Goal: Task Accomplishment & Management: Manage account settings

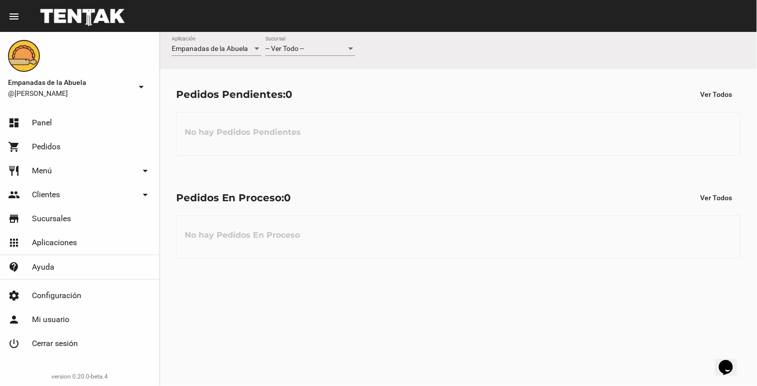
click at [353, 46] on div at bounding box center [350, 49] width 9 height 8
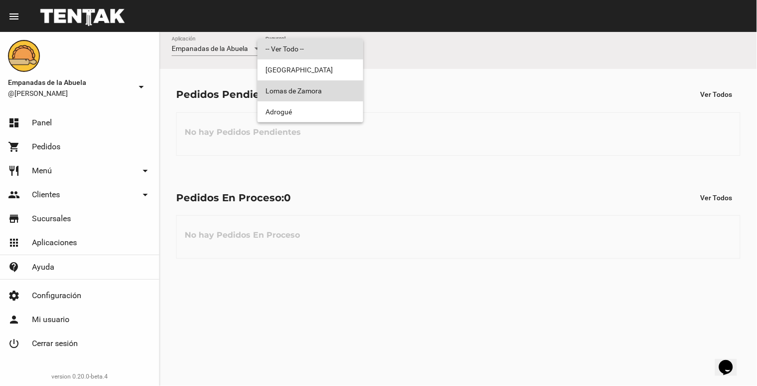
click at [316, 88] on span "Lomas de Zamora" at bounding box center [310, 90] width 90 height 21
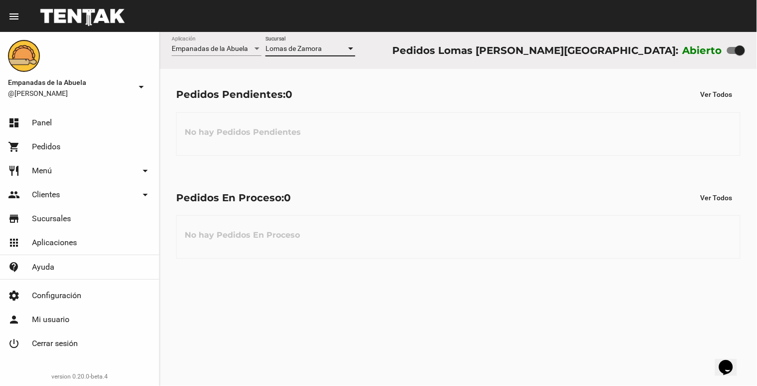
click at [353, 49] on div at bounding box center [350, 48] width 5 height 2
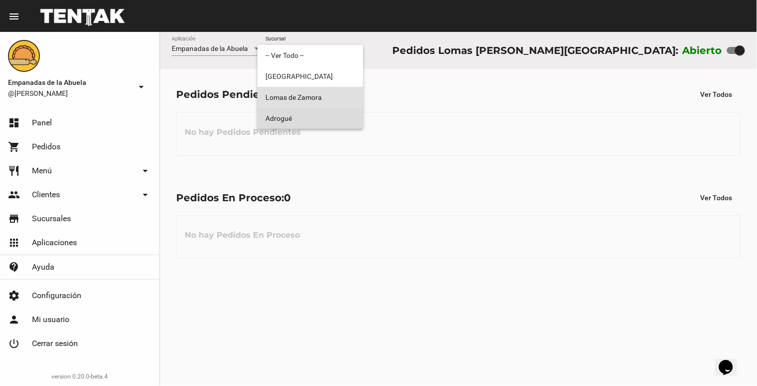
click at [339, 118] on span "Adrogué" at bounding box center [310, 118] width 90 height 21
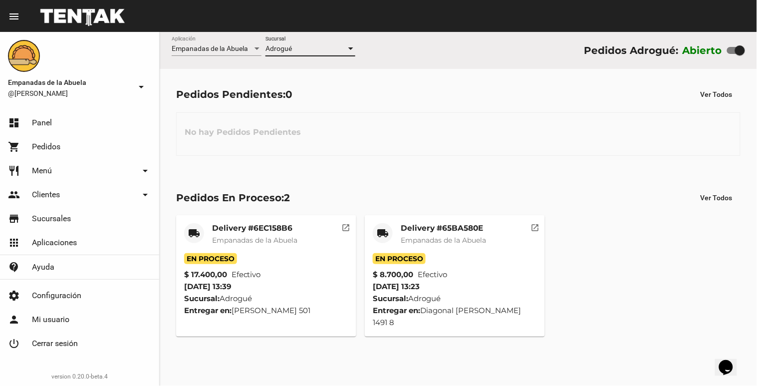
click at [350, 47] on div at bounding box center [350, 48] width 5 height 2
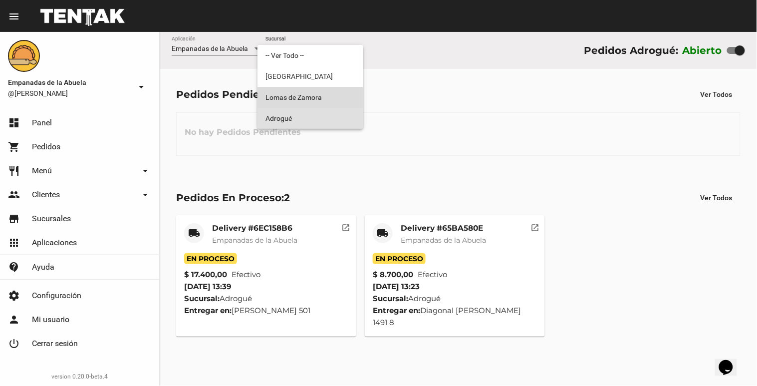
click at [325, 97] on span "Lomas de Zamora" at bounding box center [310, 97] width 90 height 21
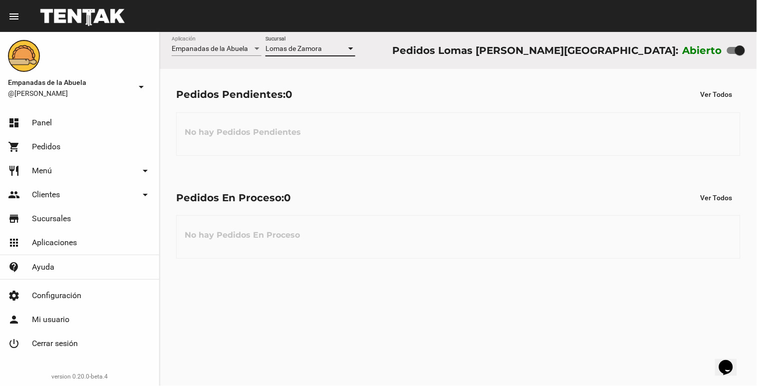
click at [351, 45] on div at bounding box center [350, 49] width 9 height 8
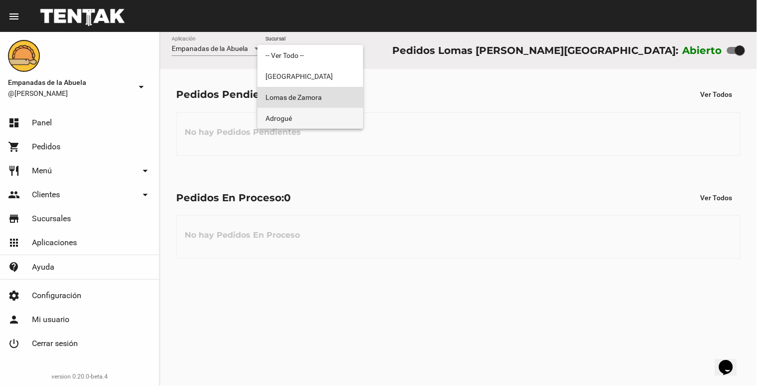
click at [315, 123] on span "Adrogué" at bounding box center [310, 118] width 90 height 21
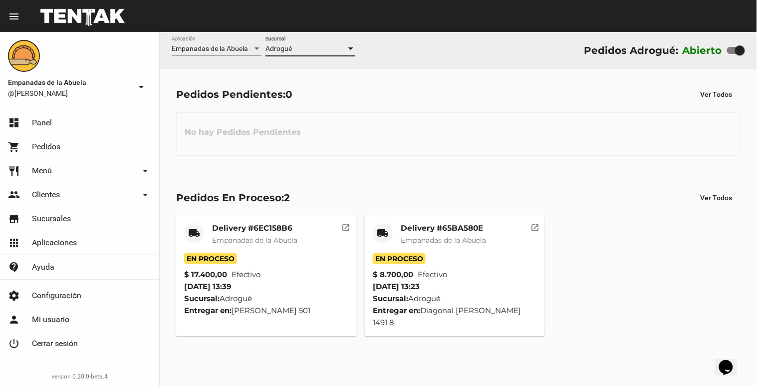
click at [348, 48] on div at bounding box center [350, 49] width 9 height 8
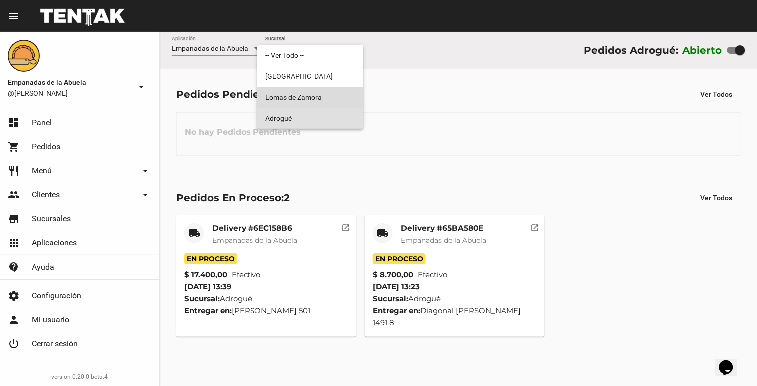
click at [303, 102] on span "Lomas de Zamora" at bounding box center [310, 97] width 90 height 21
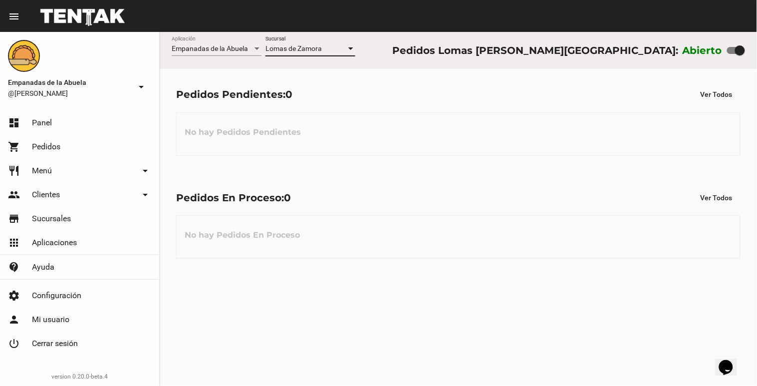
click at [346, 51] on div at bounding box center [350, 49] width 9 height 8
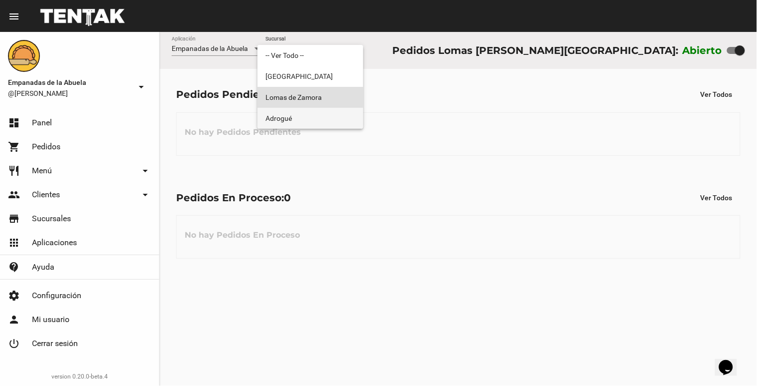
click at [286, 111] on span "Adrogué" at bounding box center [310, 118] width 90 height 21
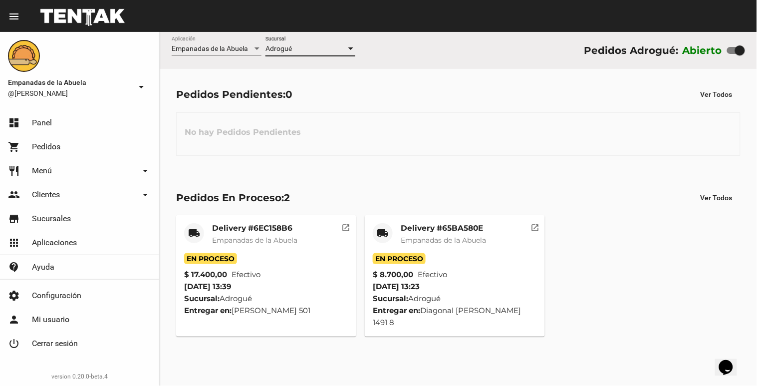
drag, startPoint x: 288, startPoint y: 109, endPoint x: 436, endPoint y: 123, distance: 148.8
click at [436, 123] on div "No hay Pedidos Pendientes" at bounding box center [458, 133] width 564 height 43
click at [350, 50] on div at bounding box center [350, 48] width 5 height 2
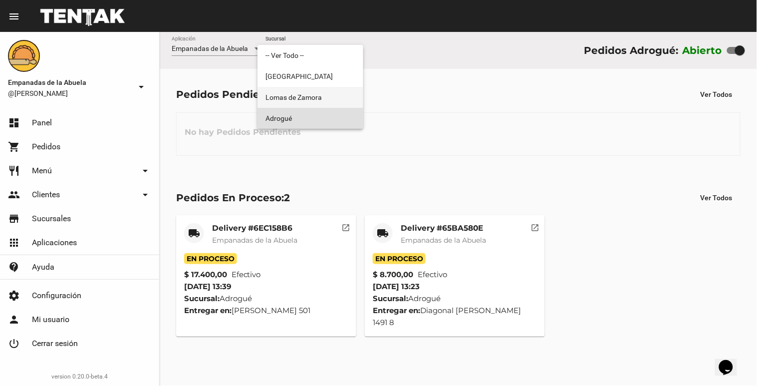
click at [295, 96] on span "Lomas de Zamora" at bounding box center [310, 97] width 90 height 21
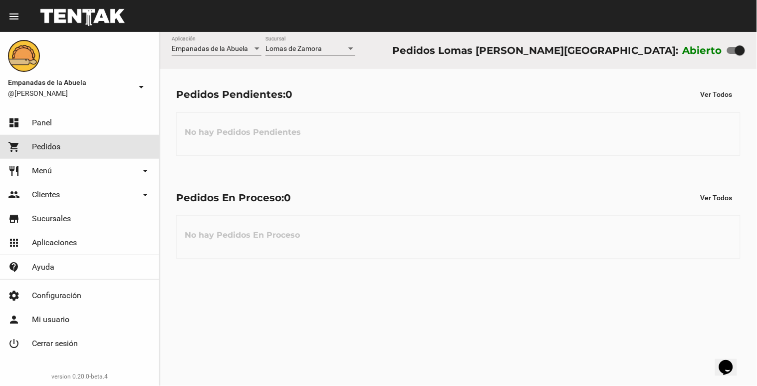
click at [60, 152] on link "shopping_cart Pedidos" at bounding box center [79, 147] width 159 height 24
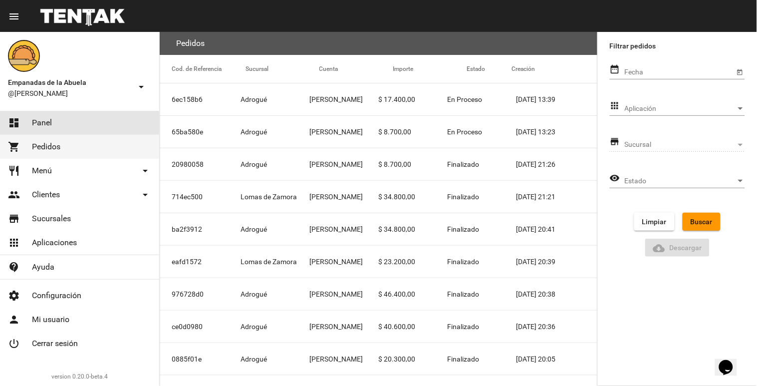
click at [58, 127] on link "dashboard Panel" at bounding box center [79, 123] width 159 height 24
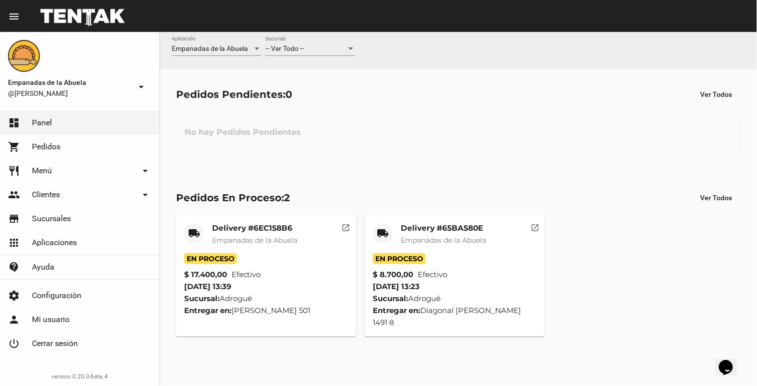
click at [46, 151] on span "Pedidos" at bounding box center [46, 147] width 28 height 10
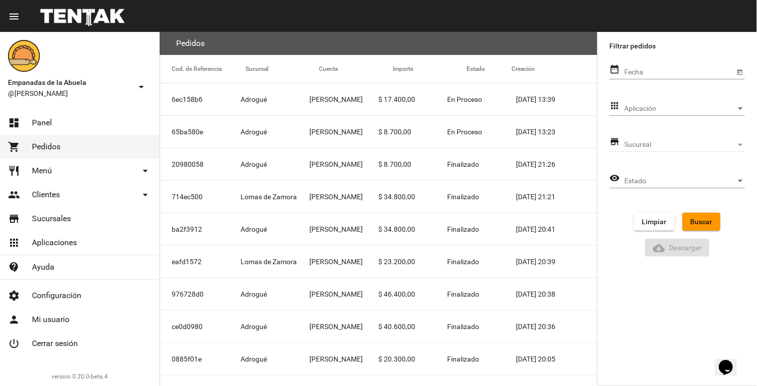
click at [55, 127] on link "dashboard Panel" at bounding box center [79, 123] width 159 height 24
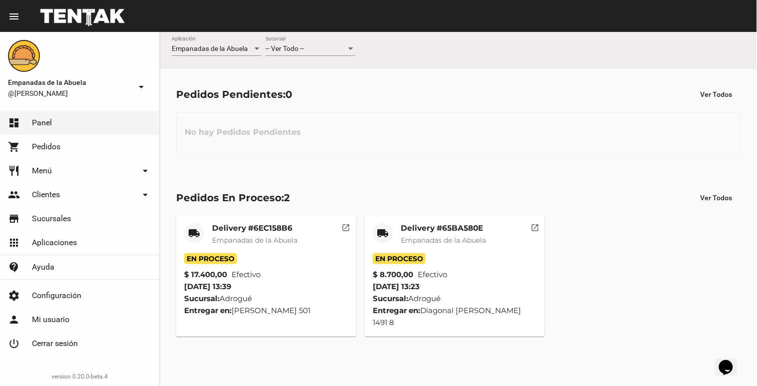
click at [347, 50] on div at bounding box center [350, 49] width 9 height 8
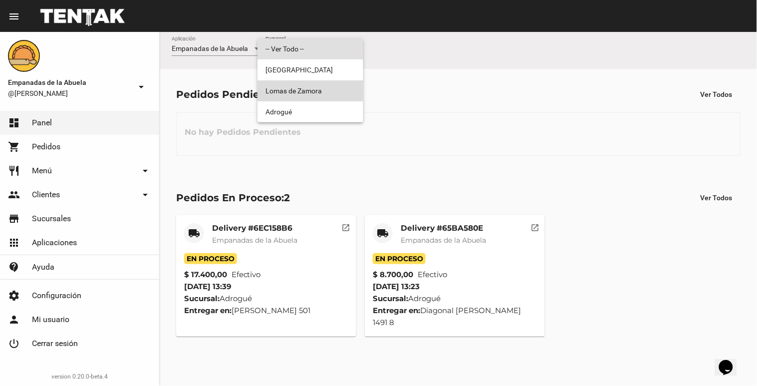
click at [307, 85] on span "Lomas de Zamora" at bounding box center [310, 90] width 90 height 21
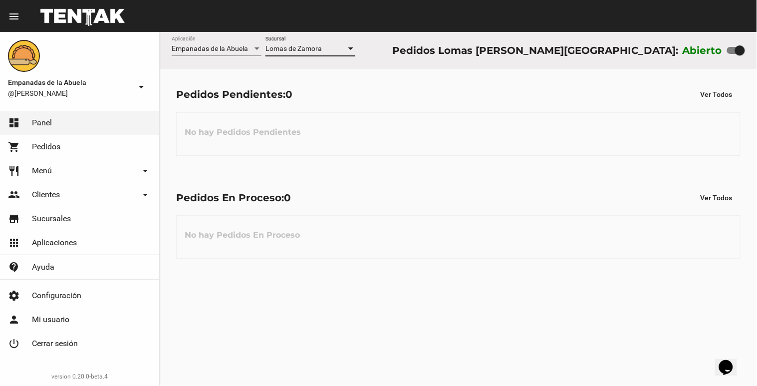
click at [353, 52] on div at bounding box center [350, 49] width 9 height 8
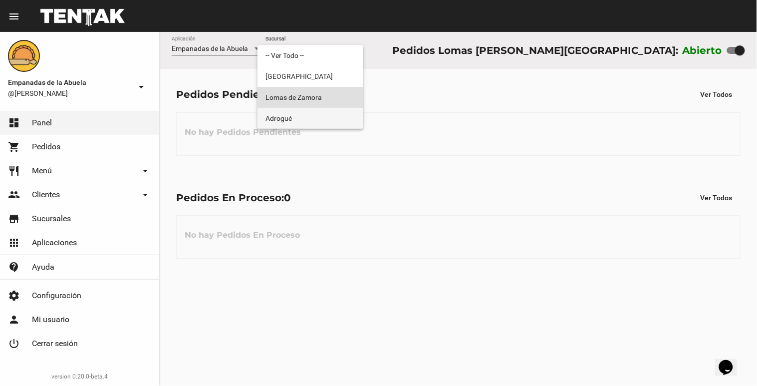
click at [305, 115] on span "Adrogué" at bounding box center [310, 118] width 90 height 21
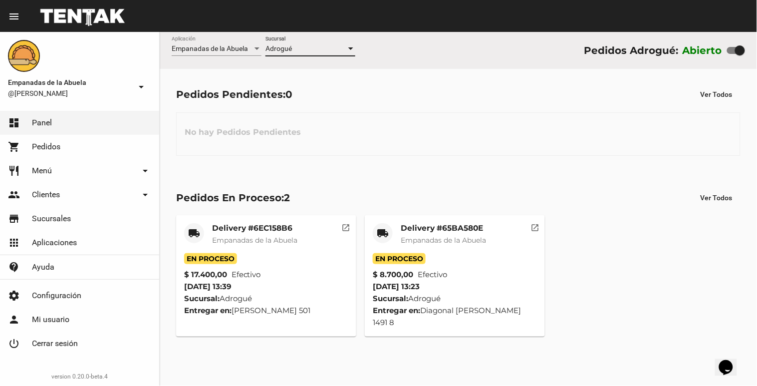
click at [350, 48] on div at bounding box center [350, 48] width 5 height 2
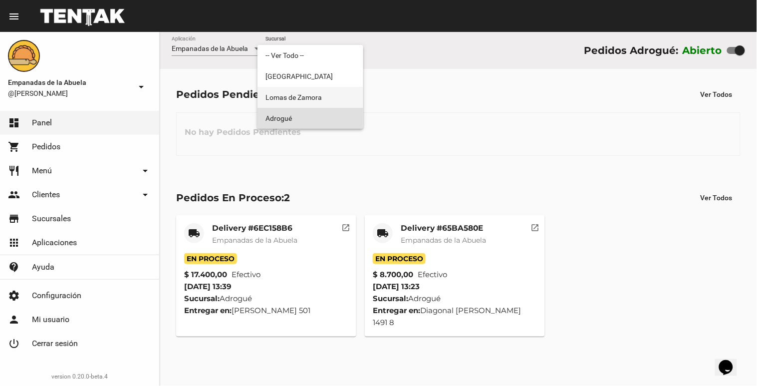
click at [337, 98] on span "Lomas de Zamora" at bounding box center [310, 97] width 90 height 21
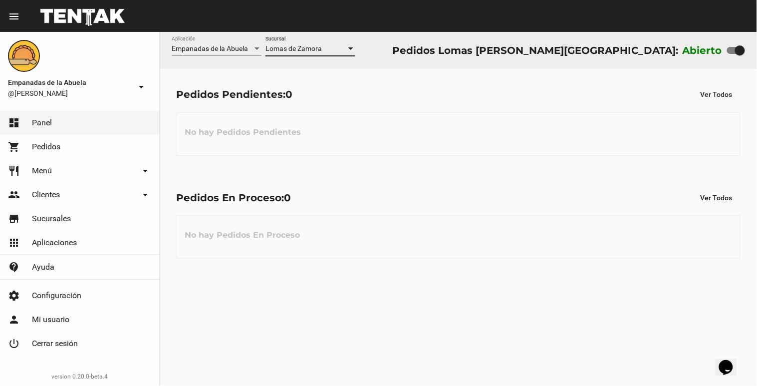
click at [348, 50] on div at bounding box center [350, 48] width 5 height 2
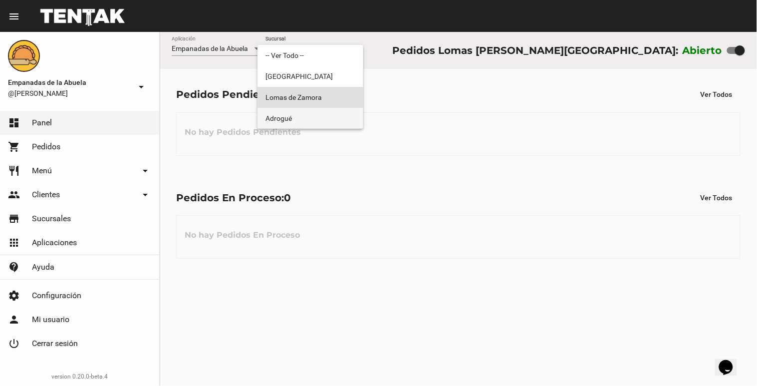
click at [300, 115] on span "Adrogué" at bounding box center [310, 118] width 90 height 21
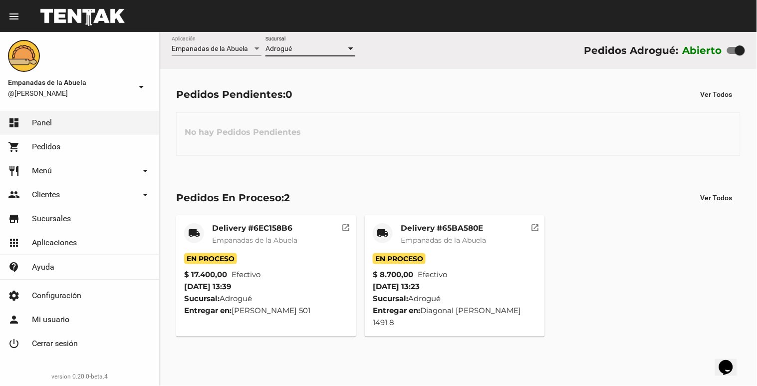
click at [349, 50] on div at bounding box center [350, 49] width 9 height 8
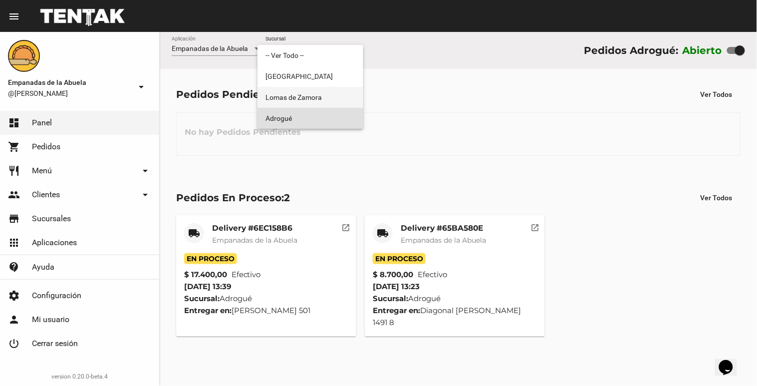
click at [338, 101] on span "Lomas de Zamora" at bounding box center [310, 97] width 90 height 21
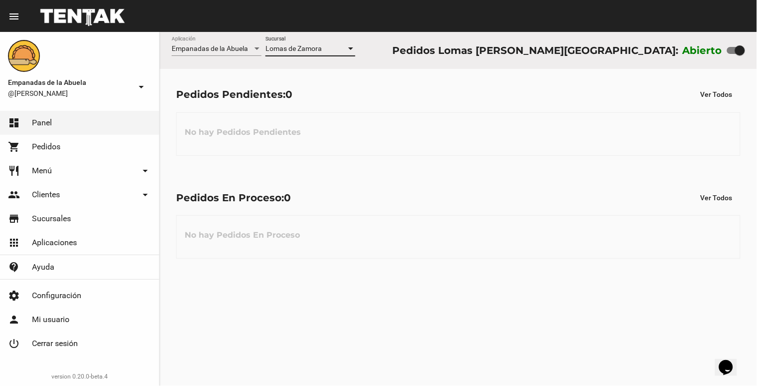
click at [351, 50] on div at bounding box center [350, 49] width 9 height 8
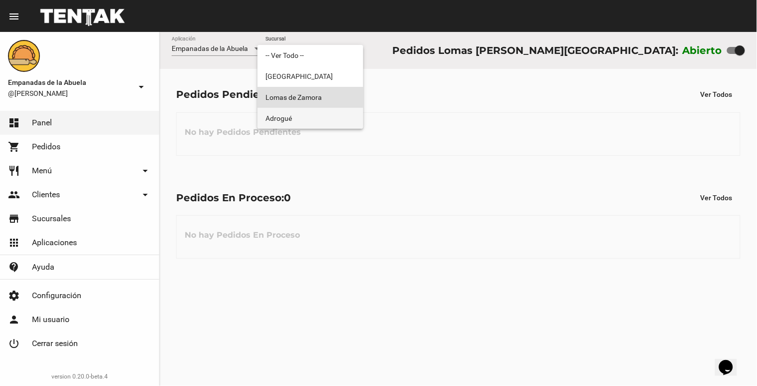
click at [280, 111] on span "Adrogué" at bounding box center [310, 118] width 90 height 21
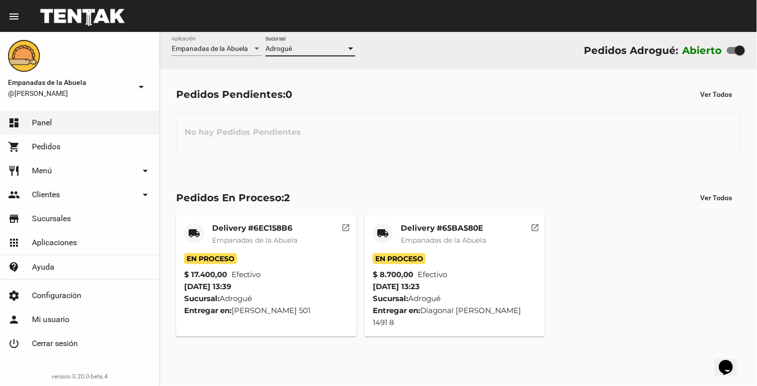
click at [350, 47] on div at bounding box center [350, 49] width 9 height 8
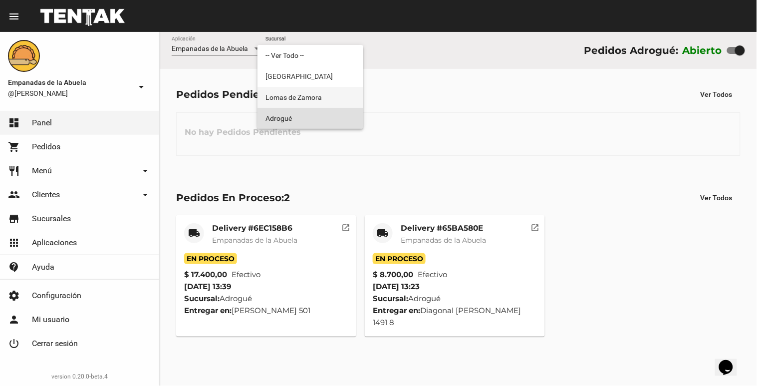
click at [326, 93] on span "Lomas de Zamora" at bounding box center [310, 97] width 90 height 21
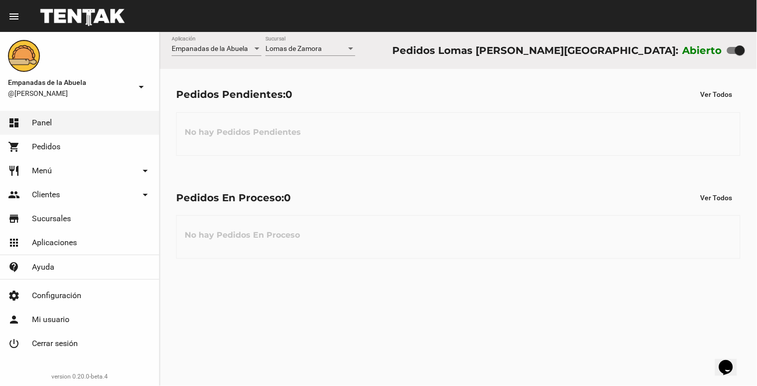
click at [741, 53] on div at bounding box center [740, 50] width 10 height 10
click at [732, 54] on input "checkbox" at bounding box center [731, 54] width 0 height 0
checkbox input "false"
